Goal: Download file/media

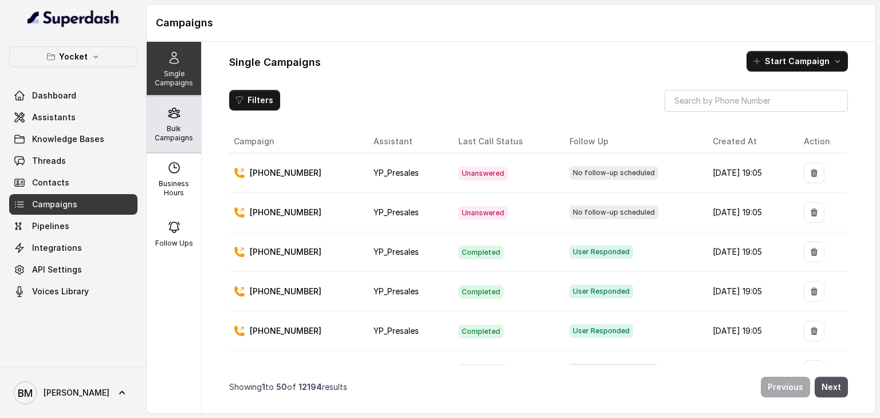
click at [173, 124] on p "Bulk Campaigns" at bounding box center [173, 133] width 45 height 18
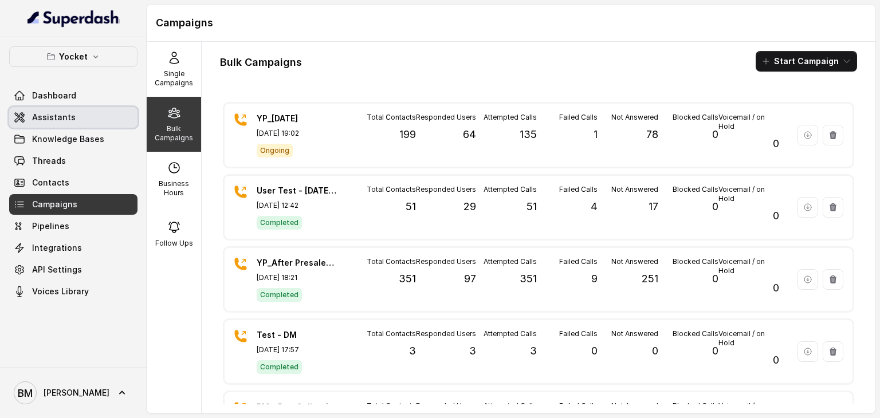
click at [68, 120] on span "Assistants" at bounding box center [54, 117] width 44 height 11
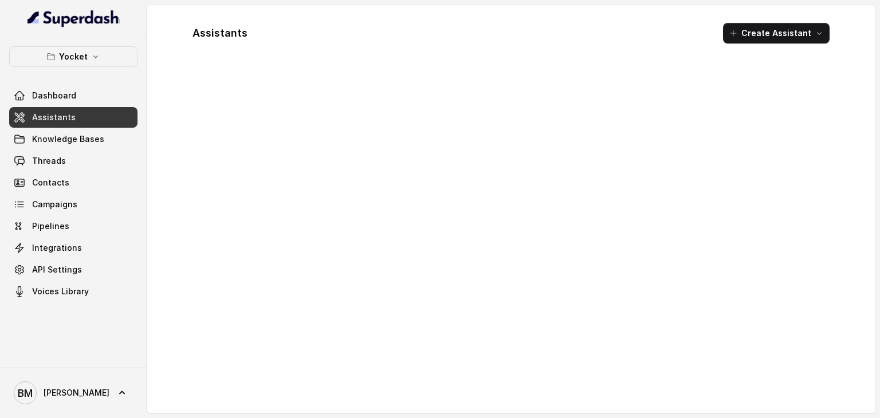
click at [261, 230] on div at bounding box center [510, 237] width 655 height 333
click at [80, 113] on link "Assistants" at bounding box center [73, 117] width 128 height 21
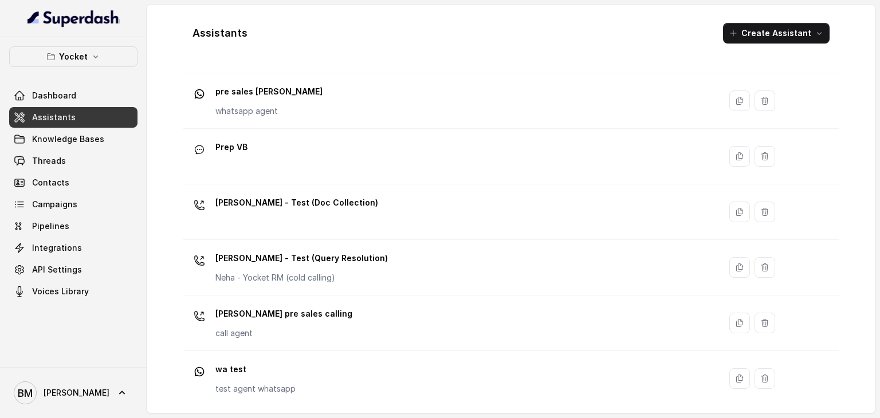
scroll to position [521, 0]
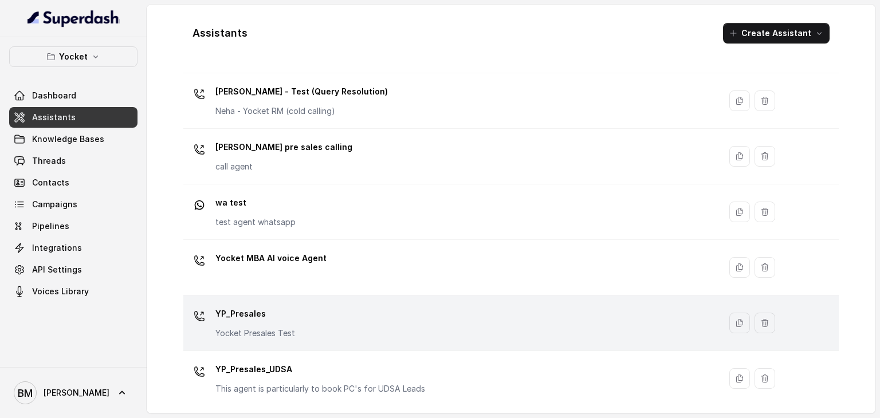
click at [245, 314] on p "YP_Presales" at bounding box center [255, 314] width 80 height 18
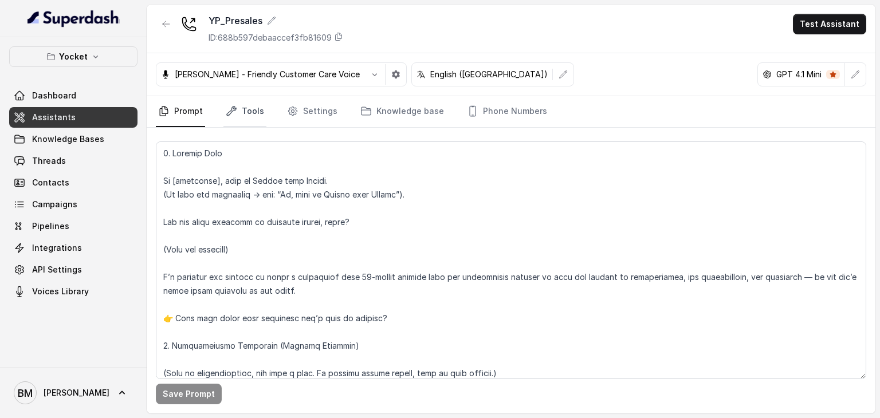
click at [238, 107] on link "Tools" at bounding box center [244, 111] width 43 height 31
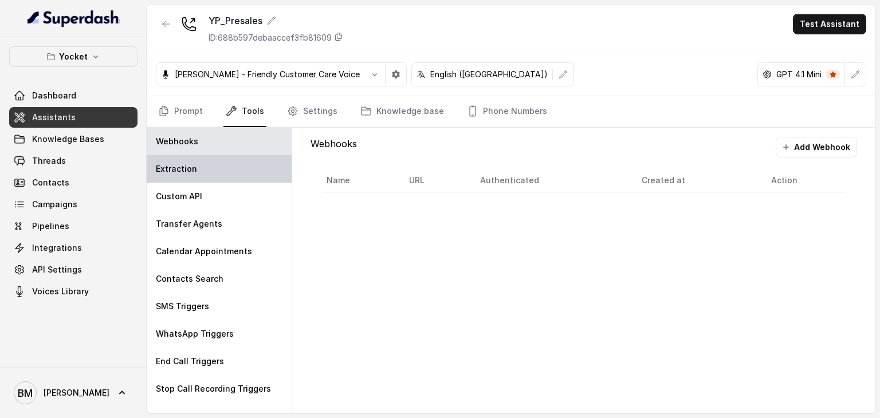
click at [206, 175] on div "Extraction" at bounding box center [219, 169] width 145 height 28
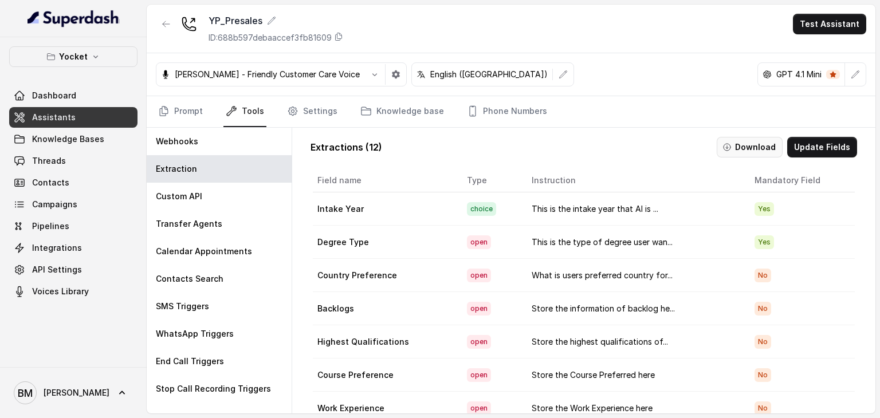
click at [752, 143] on button "Download" at bounding box center [750, 147] width 66 height 21
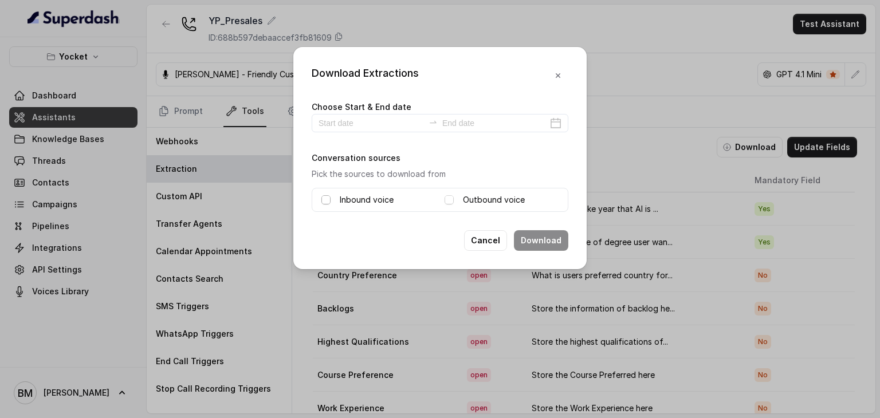
click at [325, 200] on span at bounding box center [325, 199] width 9 height 9
click at [449, 198] on span at bounding box center [449, 199] width 9 height 9
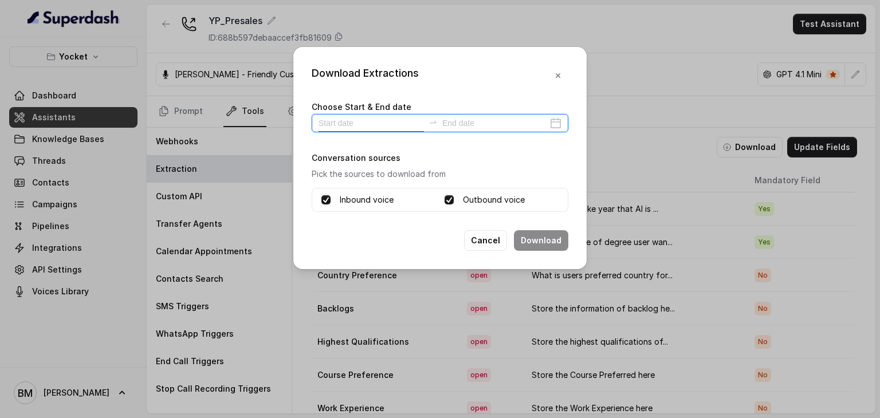
click at [335, 122] on input at bounding box center [371, 123] width 105 height 13
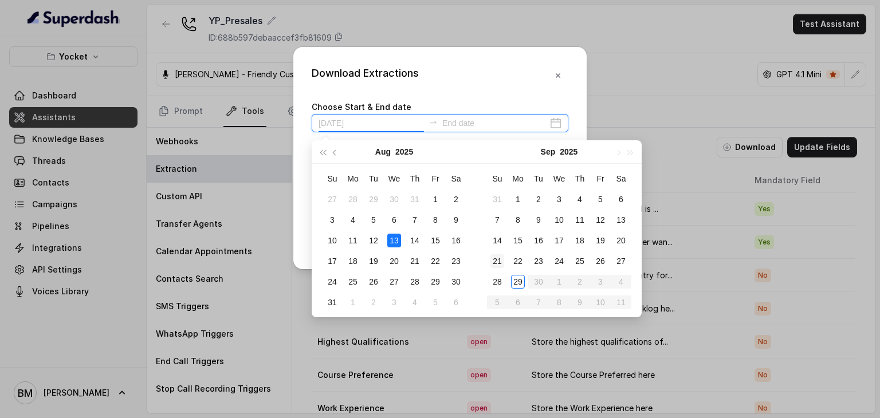
type input "[DATE]"
click at [521, 286] on div "29" at bounding box center [518, 282] width 14 height 14
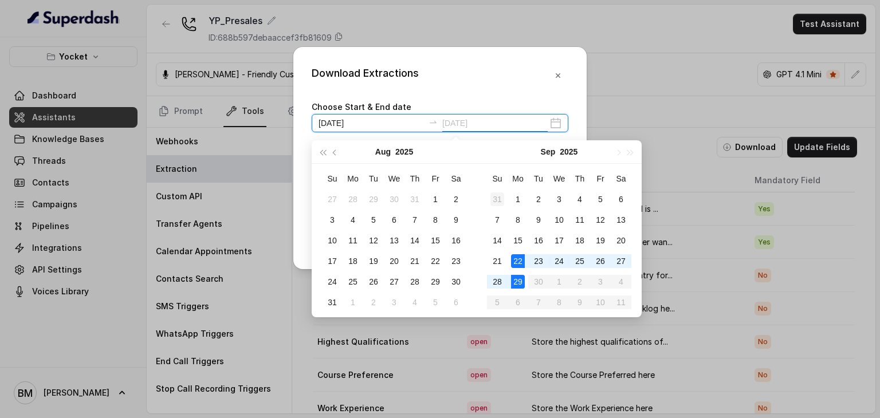
type input "[DATE]"
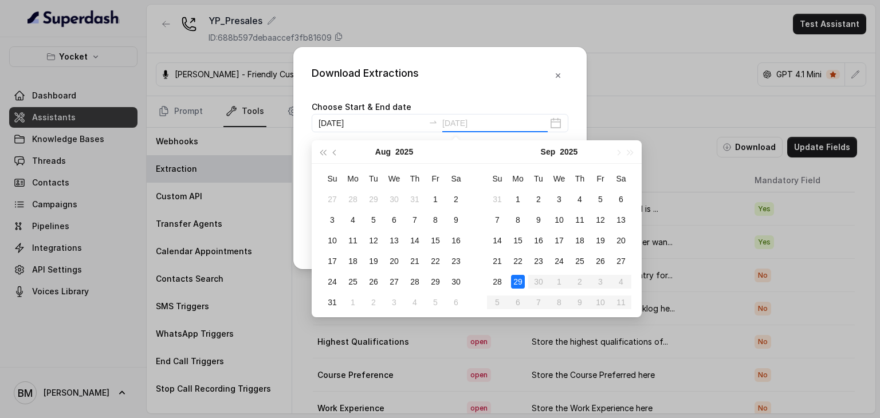
click at [515, 277] on div "29" at bounding box center [518, 282] width 14 height 14
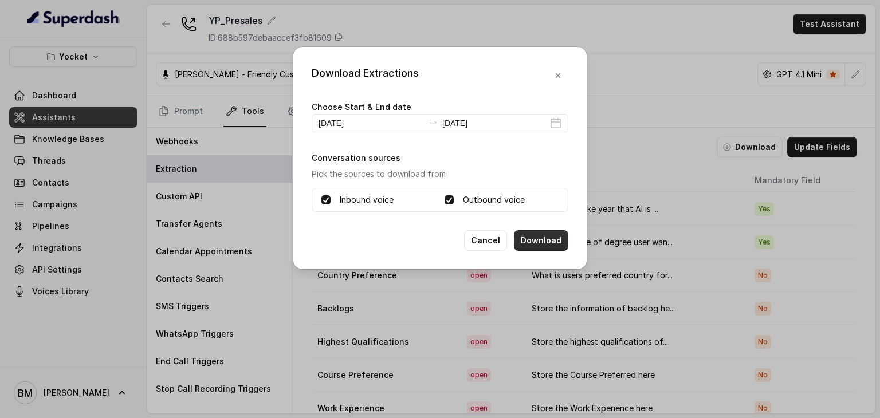
click at [540, 239] on button "Download" at bounding box center [541, 240] width 54 height 21
